Goal: Navigation & Orientation: Find specific page/section

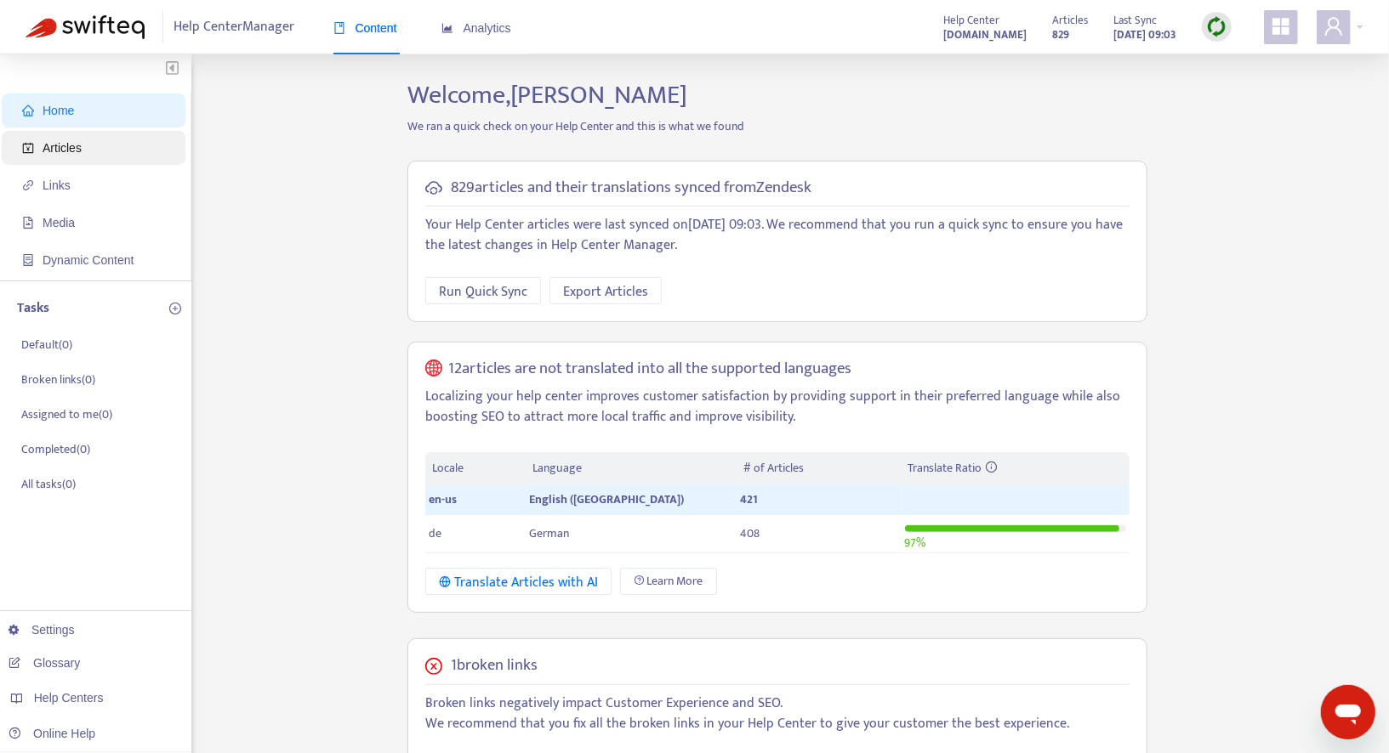
click at [102, 148] on span "Articles" at bounding box center [97, 148] width 150 height 34
